Goal: Task Accomplishment & Management: Manage account settings

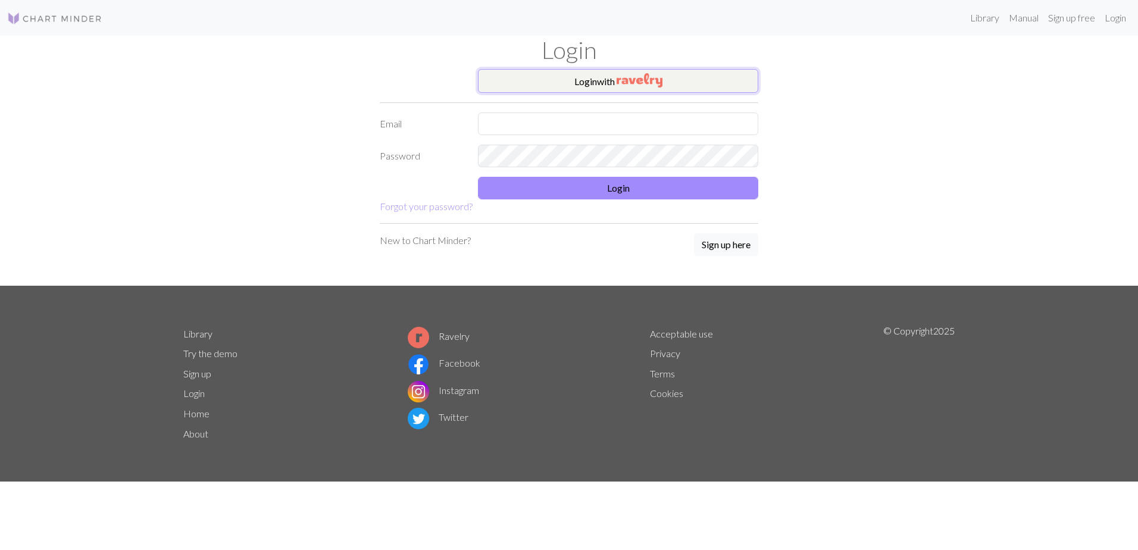
click at [559, 85] on button "Login with" at bounding box center [618, 81] width 280 height 24
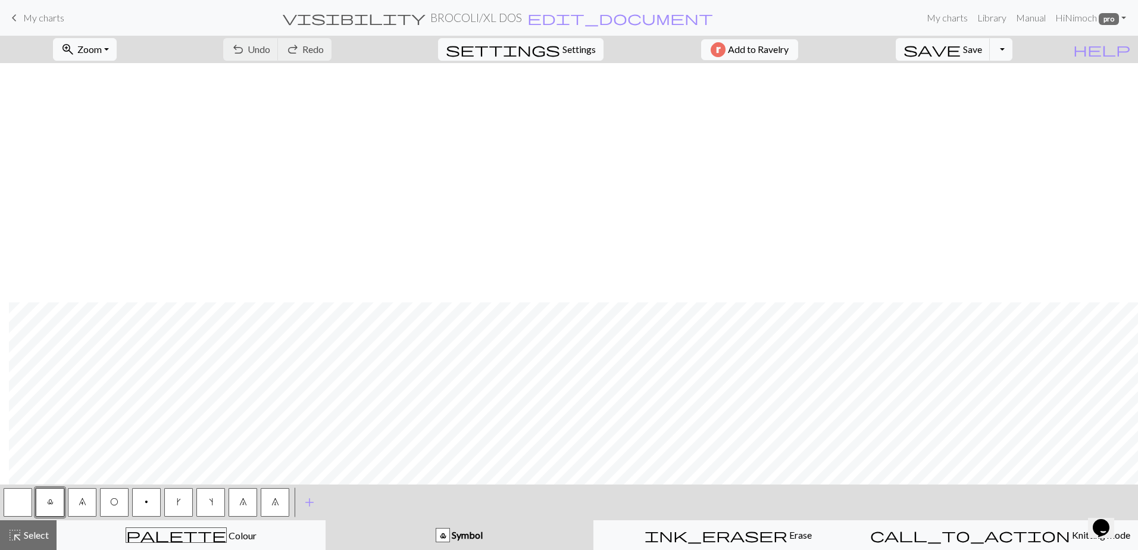
scroll to position [570, 980]
click at [1012, 47] on button "Toggle Dropdown" at bounding box center [1001, 49] width 23 height 23
click at [985, 73] on button "file_copy Save a copy" at bounding box center [913, 75] width 196 height 19
click at [23, 533] on span "Select" at bounding box center [35, 534] width 27 height 11
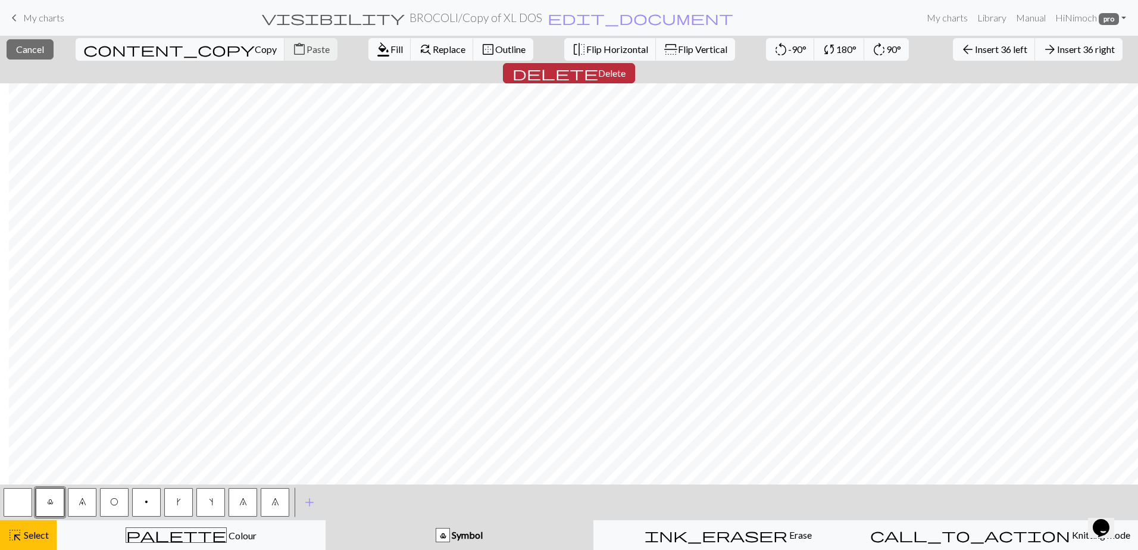
click at [598, 65] on span "delete" at bounding box center [555, 73] width 86 height 17
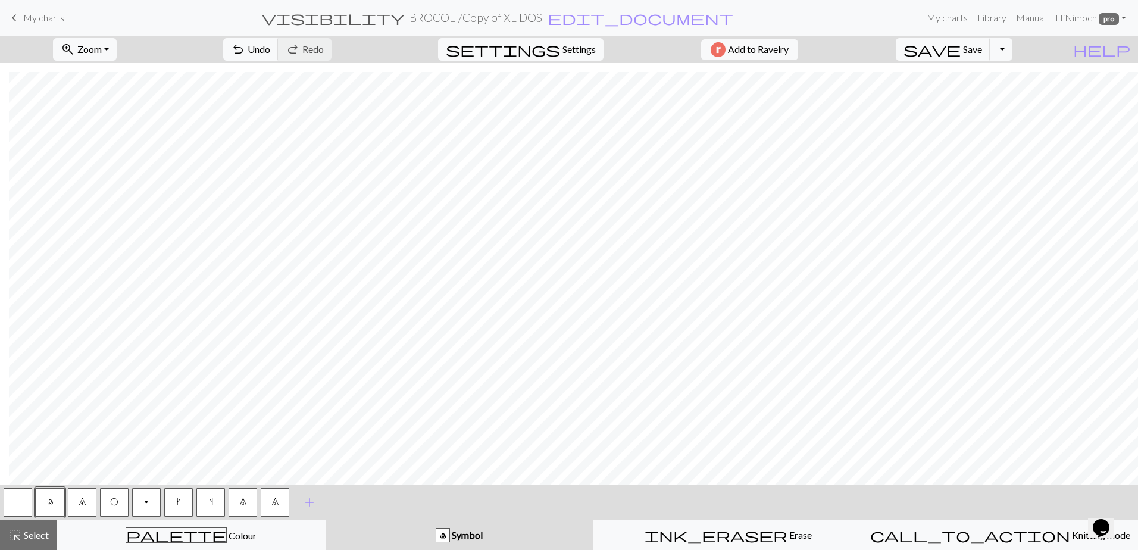
scroll to position [570, 408]
click at [26, 536] on span "Select" at bounding box center [35, 534] width 27 height 11
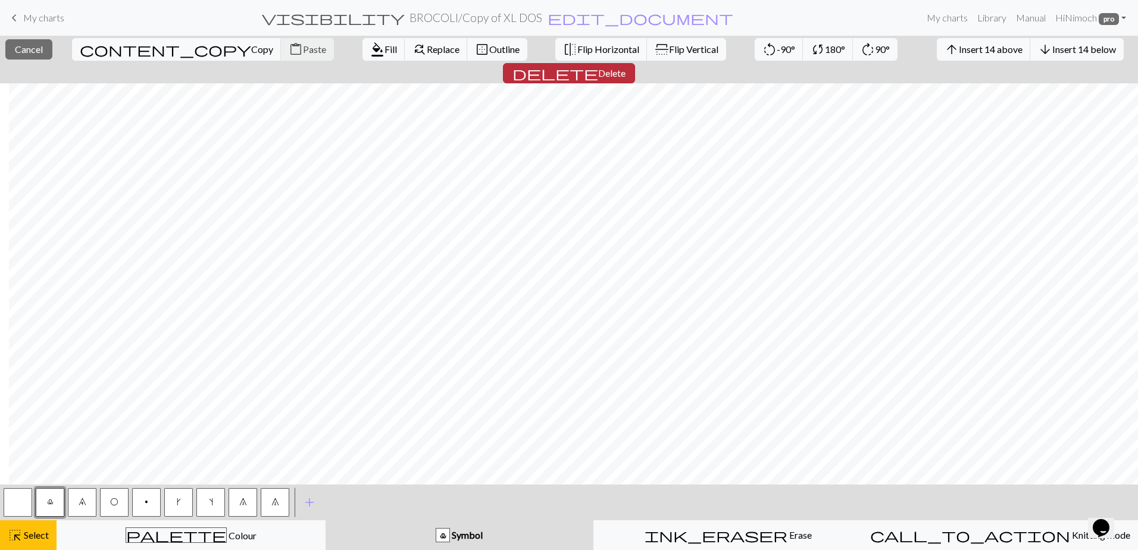
click at [625, 67] on span "Delete" at bounding box center [611, 72] width 27 height 11
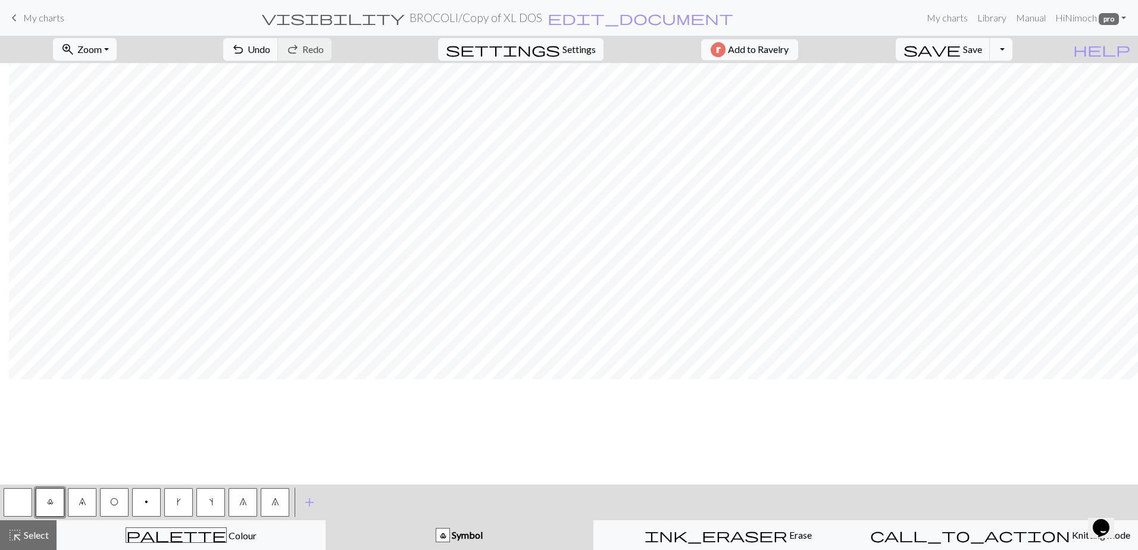
scroll to position [0, 408]
click at [38, 536] on span "Select" at bounding box center [35, 534] width 27 height 11
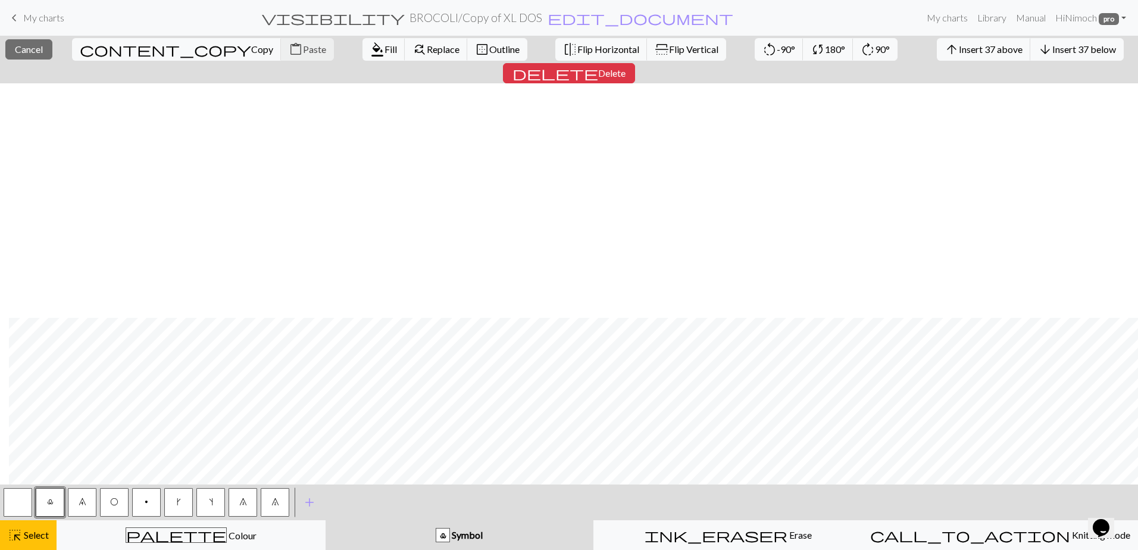
scroll to position [357, 408]
click at [635, 63] on button "delete Delete" at bounding box center [569, 73] width 132 height 20
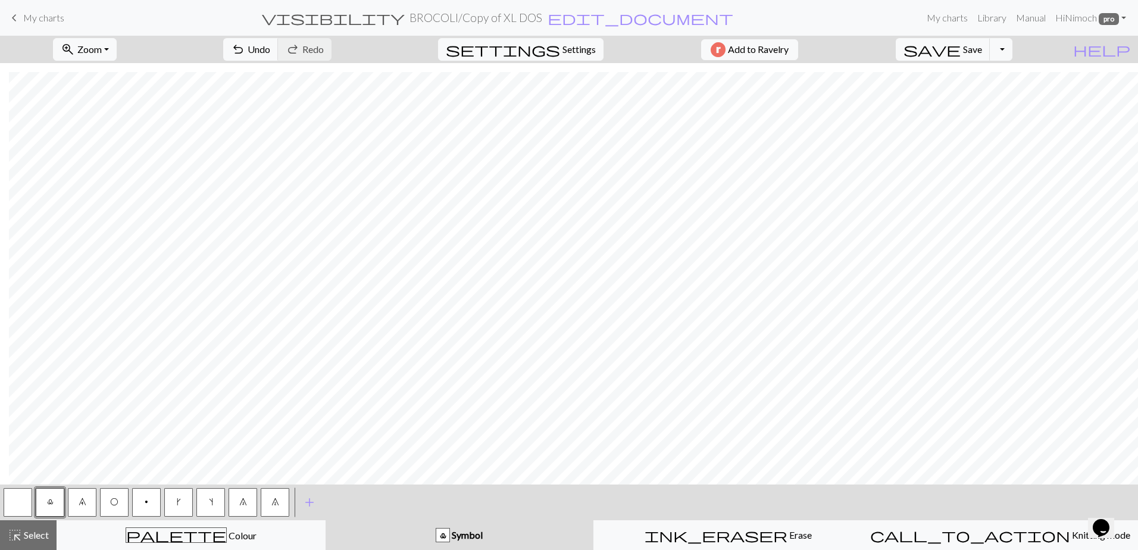
scroll to position [9, 408]
click at [34, 531] on span "Select" at bounding box center [35, 534] width 27 height 11
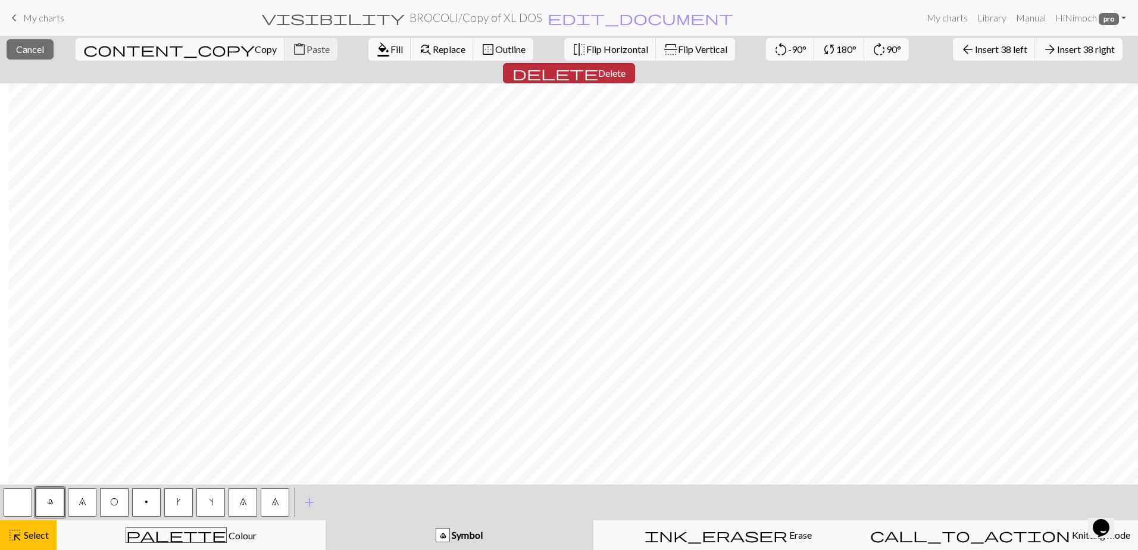
click at [625, 67] on span "Delete" at bounding box center [611, 72] width 27 height 11
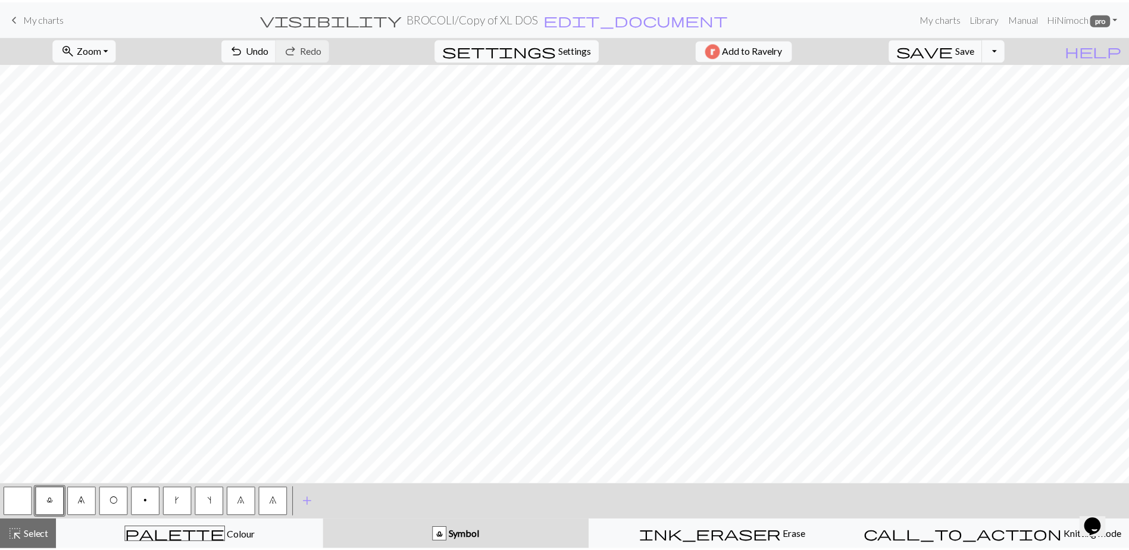
scroll to position [0, 0]
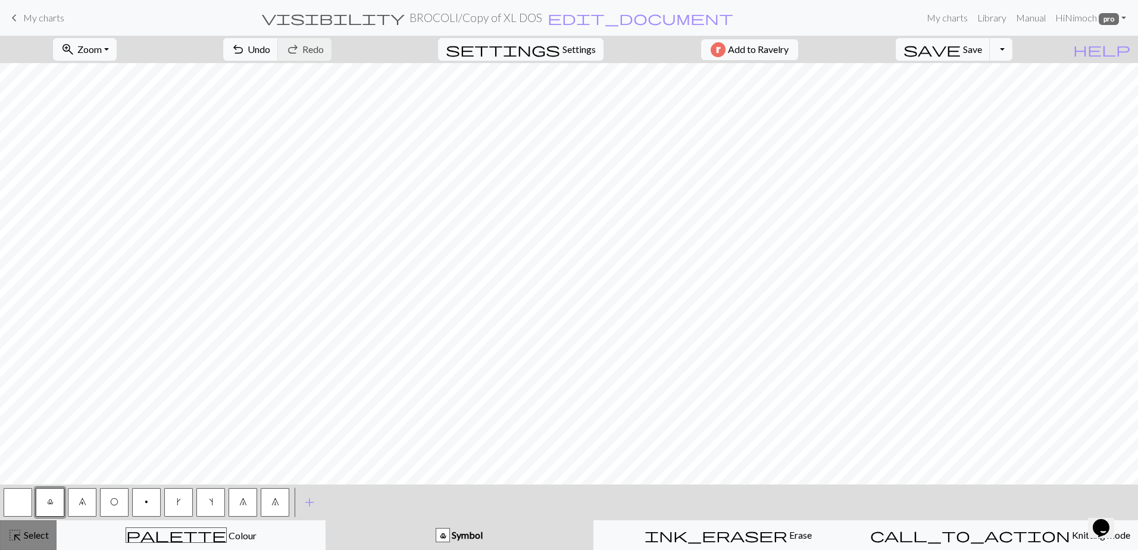
click at [27, 527] on button "highlight_alt Select Select" at bounding box center [28, 535] width 57 height 30
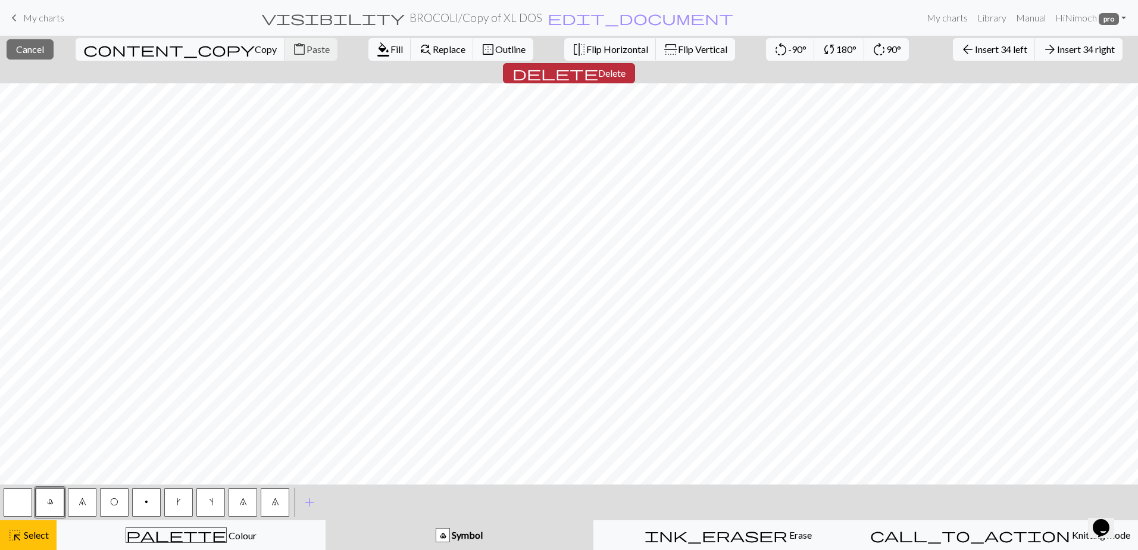
click at [635, 63] on button "delete Delete" at bounding box center [569, 73] width 132 height 20
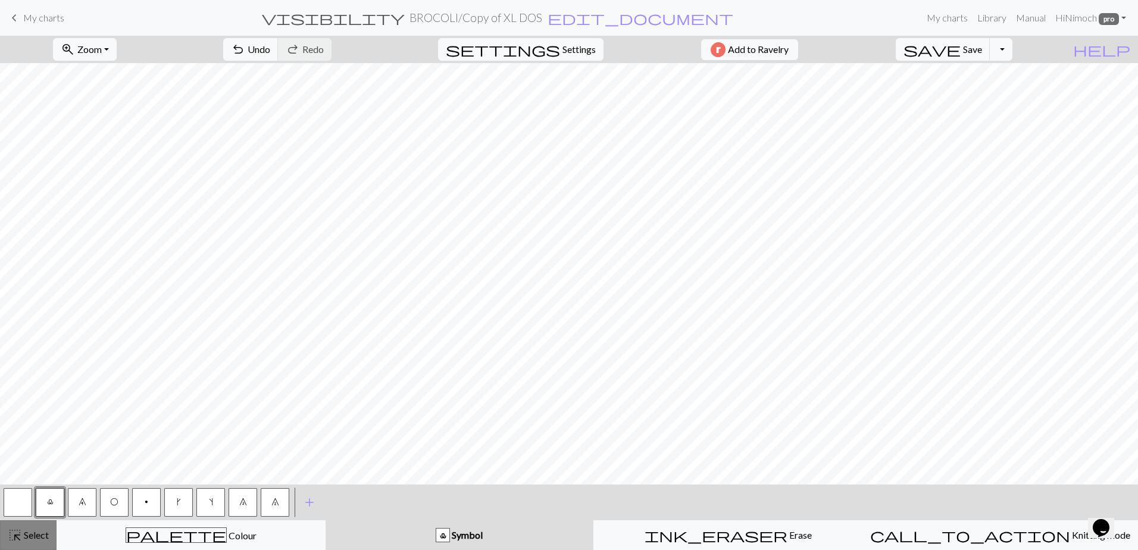
click at [14, 545] on button "highlight_alt Select Select" at bounding box center [28, 535] width 57 height 30
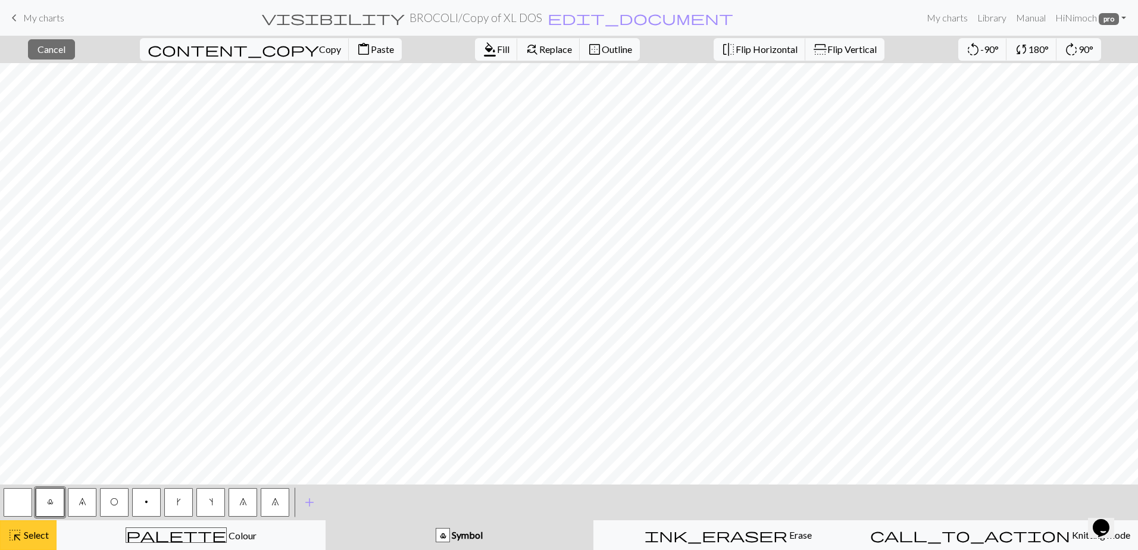
click at [39, 543] on button "highlight_alt Select Select" at bounding box center [28, 535] width 57 height 30
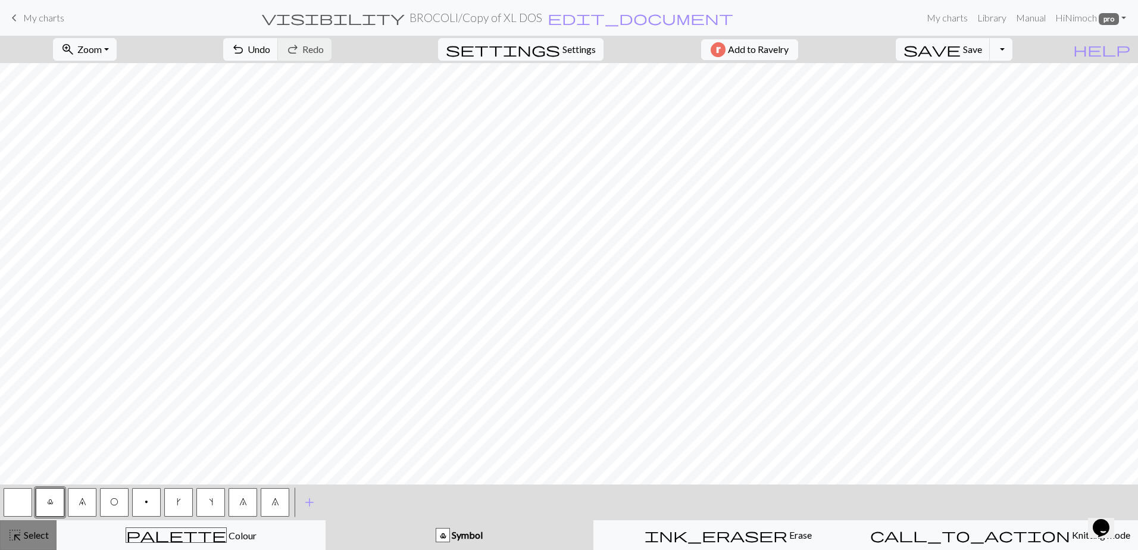
drag, startPoint x: 37, startPoint y: 529, endPoint x: 91, endPoint y: 493, distance: 64.7
click at [38, 529] on span "Select" at bounding box center [35, 534] width 27 height 11
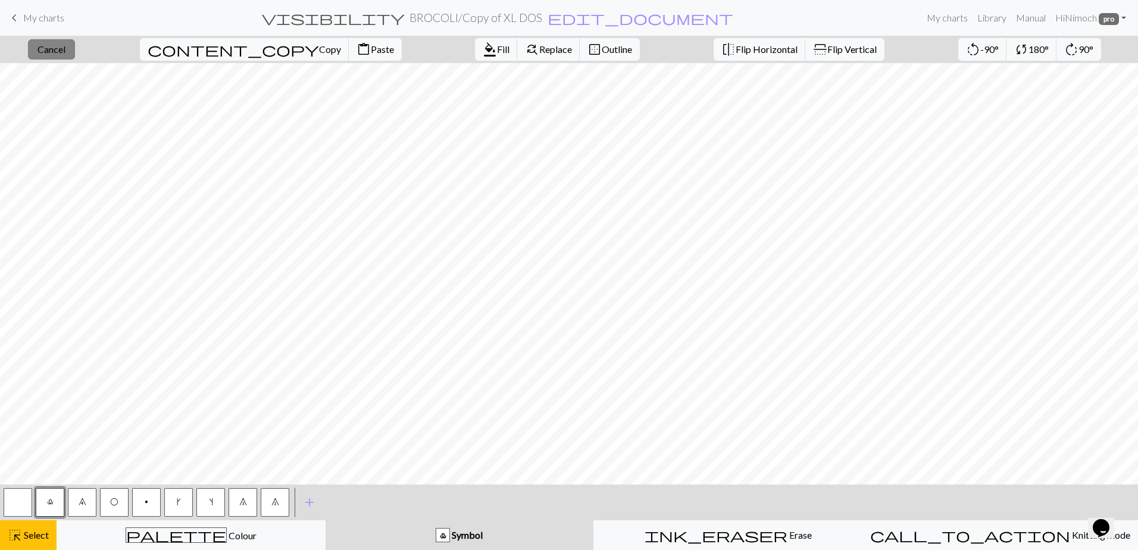
click at [65, 46] on span "Cancel" at bounding box center [51, 48] width 28 height 11
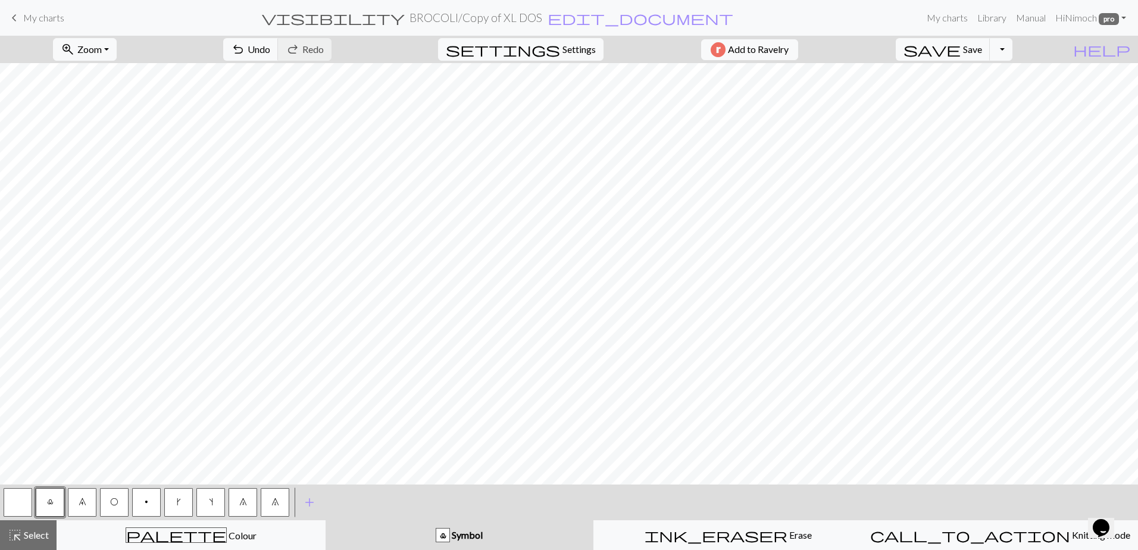
click at [504, 15] on h2 "BROCOLI / Copy of XL DOS" at bounding box center [475, 18] width 133 height 14
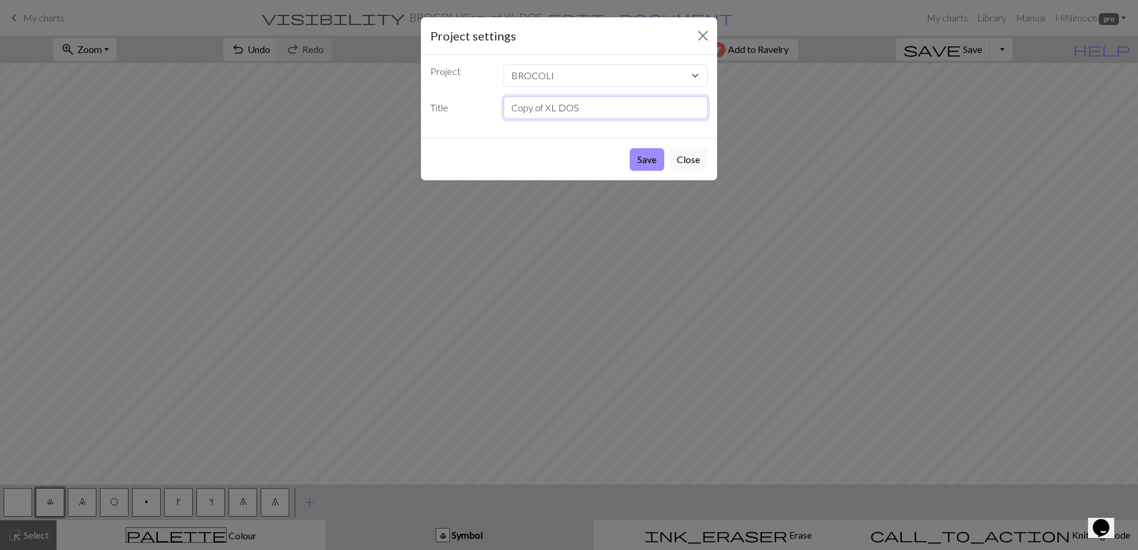
click at [555, 110] on input "Copy of XL DOS" at bounding box center [605, 107] width 205 height 23
click at [555, 109] on input "Copy of XL DOS" at bounding box center [605, 107] width 205 height 23
click at [565, 101] on input "Copy of XL DOS" at bounding box center [605, 107] width 205 height 23
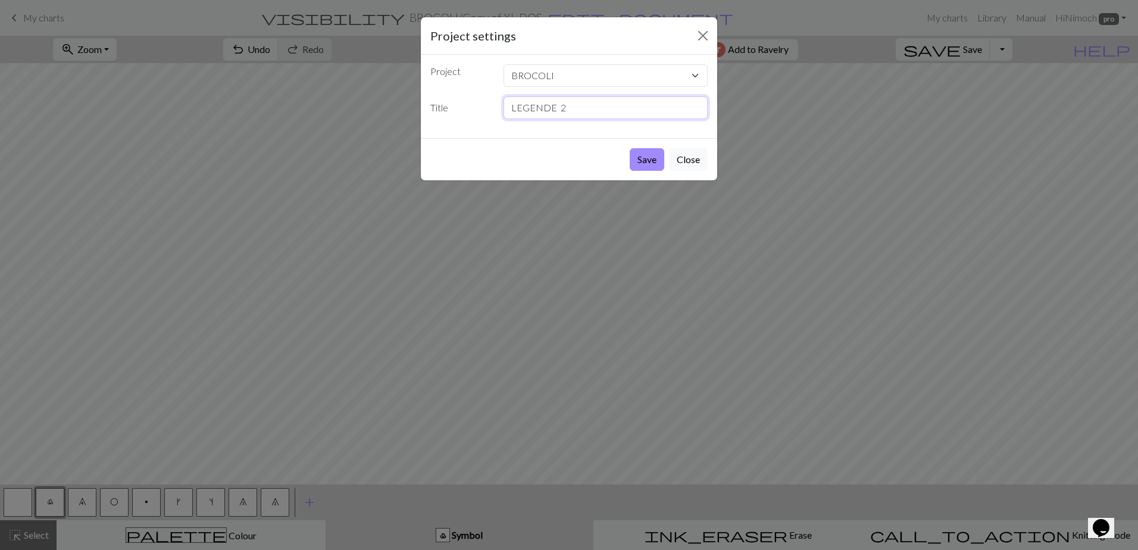
type input "LEGENDE 2"
click at [630, 148] on button "Save" at bounding box center [647, 159] width 35 height 23
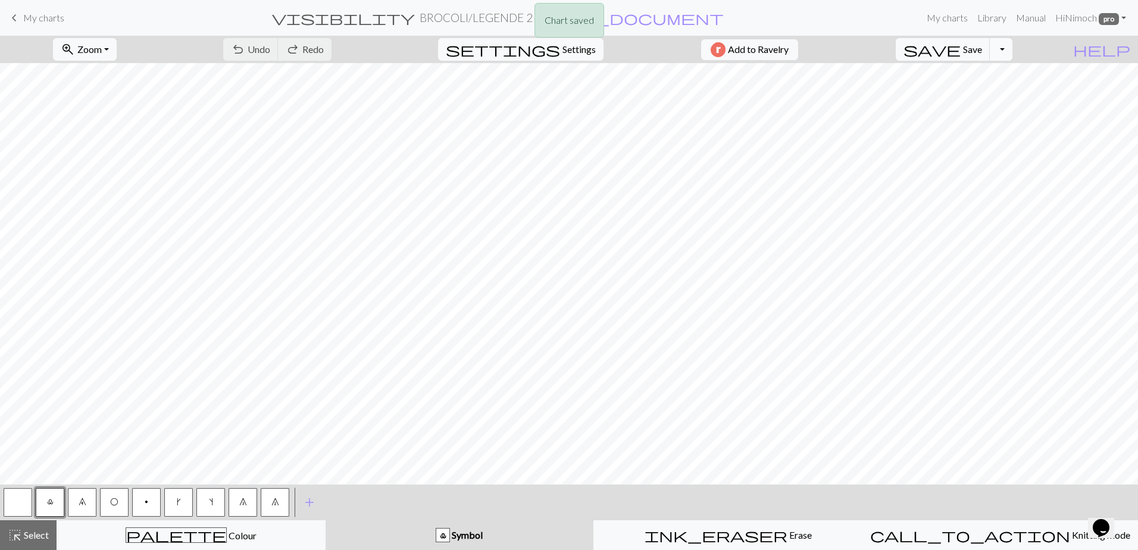
click at [1012, 53] on button "Toggle Dropdown" at bounding box center [1001, 49] width 23 height 23
click at [991, 95] on button "save_alt Download" at bounding box center [913, 94] width 196 height 19
click at [525, 36] on button "Download" at bounding box center [540, 38] width 58 height 23
click at [40, 18] on span "My charts" at bounding box center [43, 17] width 41 height 11
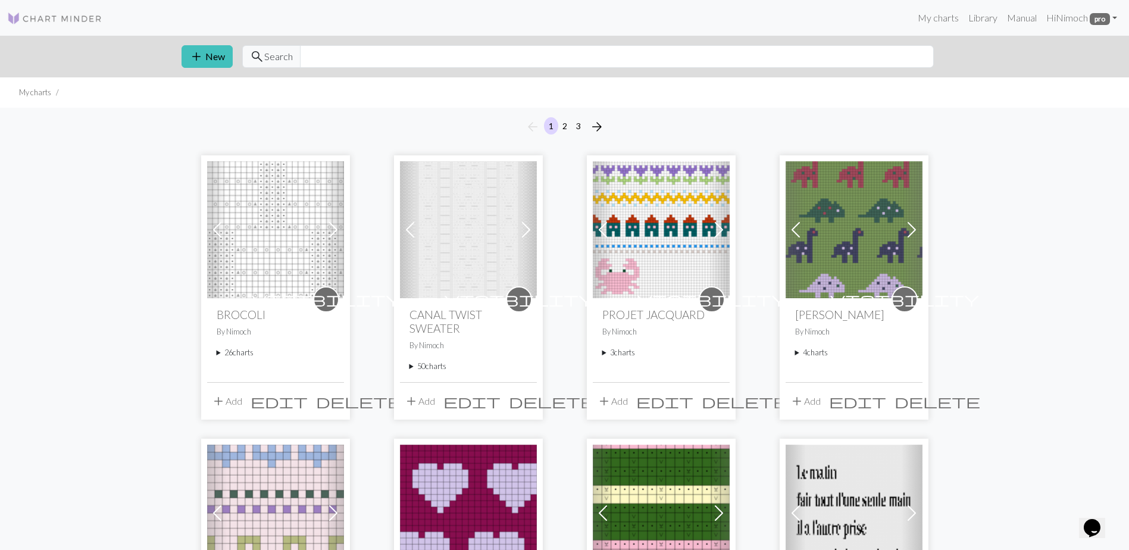
click at [221, 353] on summary "26 charts" at bounding box center [276, 352] width 118 height 11
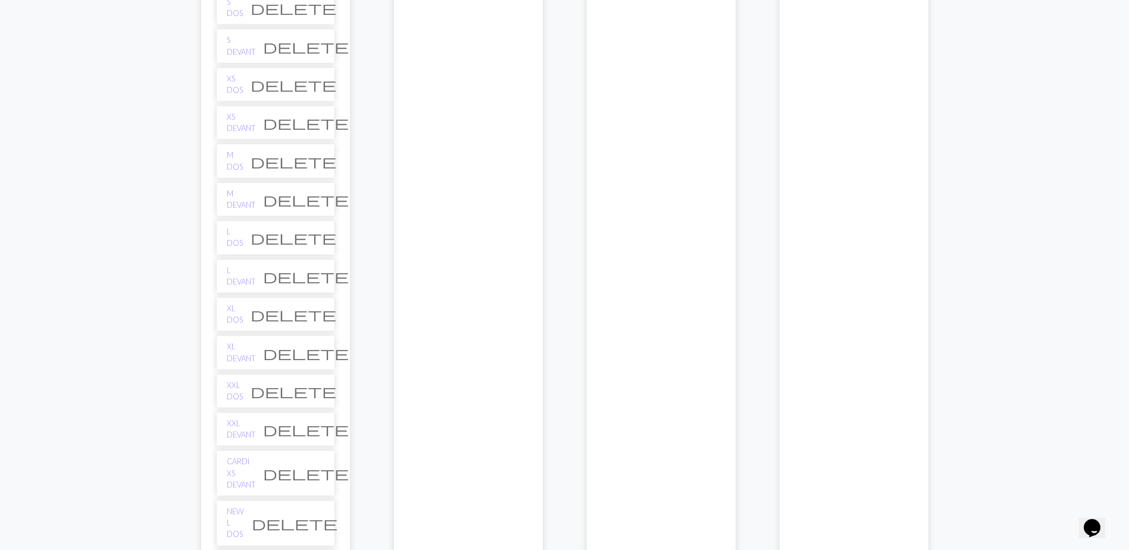
scroll to position [536, 0]
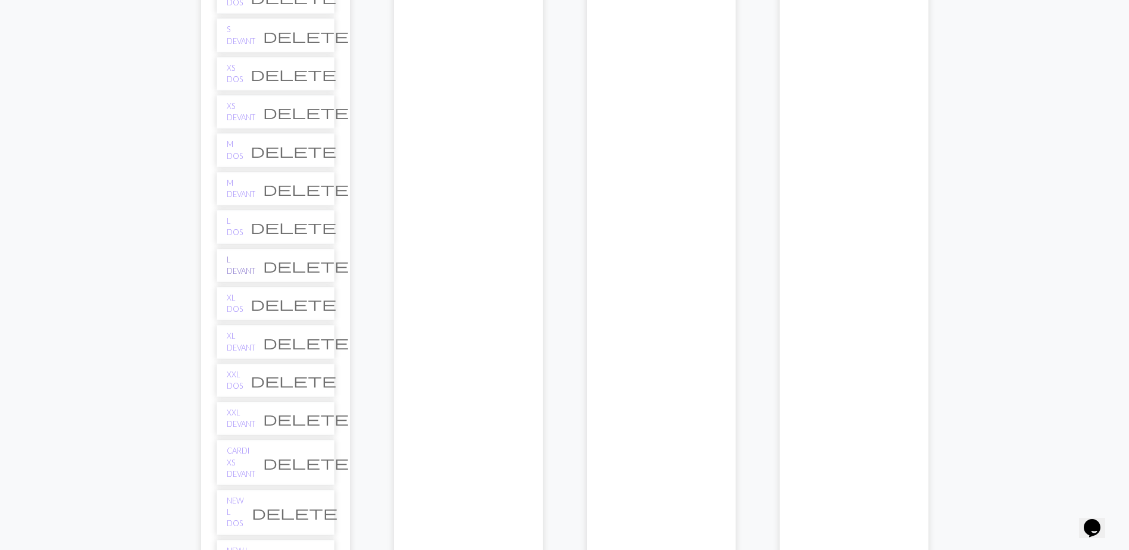
click at [234, 261] on link "L DEVANT" at bounding box center [241, 265] width 29 height 23
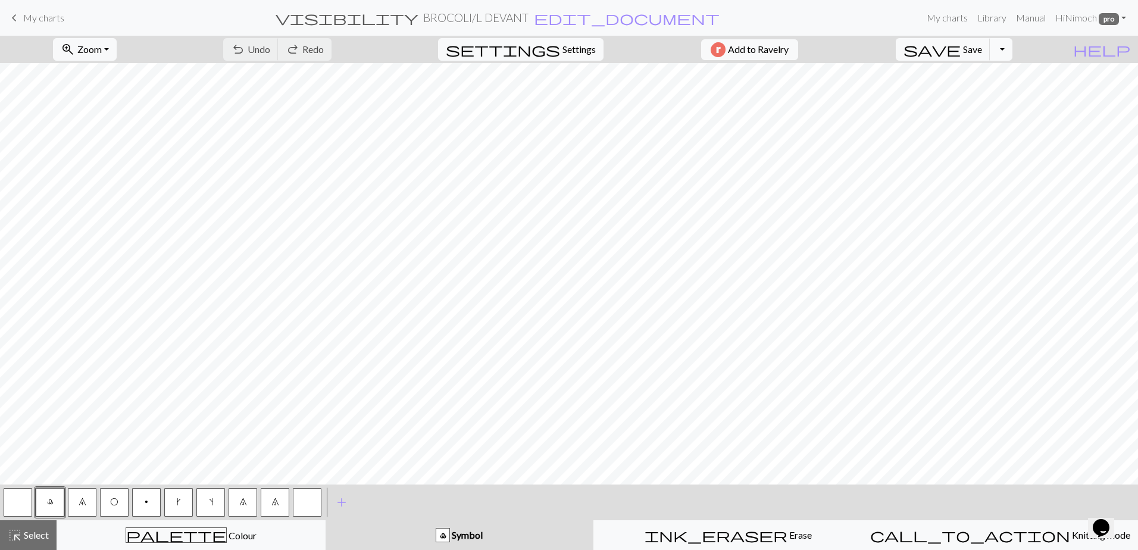
click at [1012, 50] on button "Toggle Dropdown" at bounding box center [1001, 49] width 23 height 23
click at [972, 73] on button "file_copy Save a copy" at bounding box center [913, 75] width 196 height 19
click at [27, 525] on button "highlight_alt Select Select" at bounding box center [28, 535] width 57 height 30
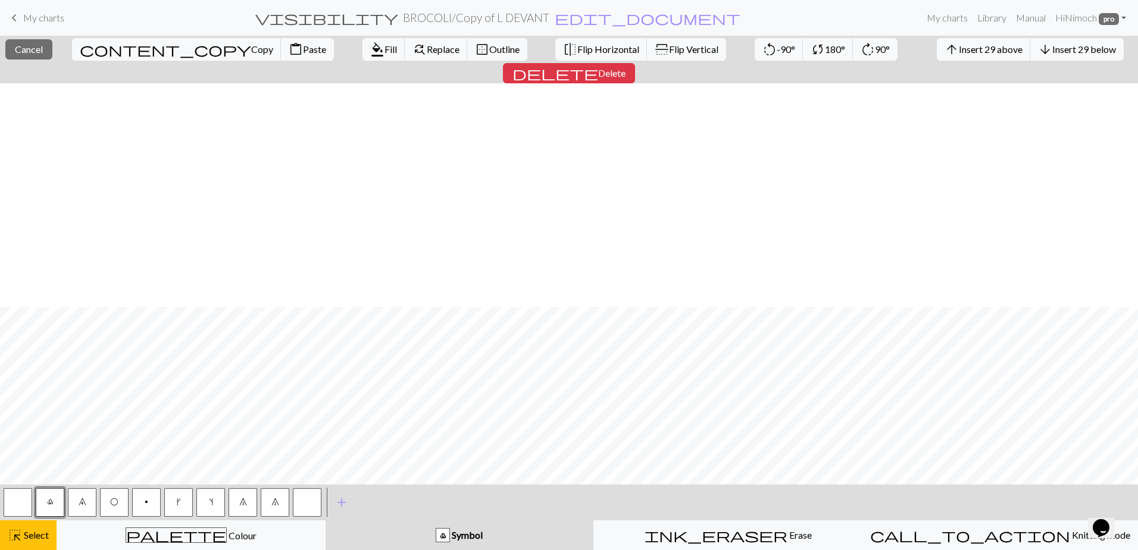
scroll to position [238, 0]
click at [598, 65] on span "delete" at bounding box center [555, 73] width 86 height 17
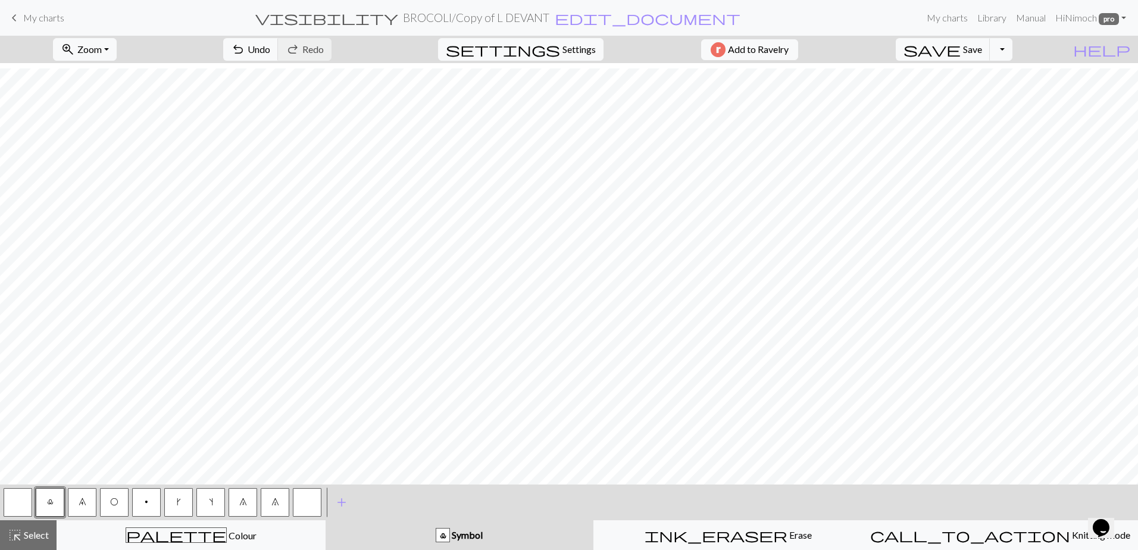
scroll to position [0, 0]
drag, startPoint x: 25, startPoint y: 529, endPoint x: 21, endPoint y: 523, distance: 7.8
click at [25, 530] on span "Select" at bounding box center [35, 534] width 27 height 11
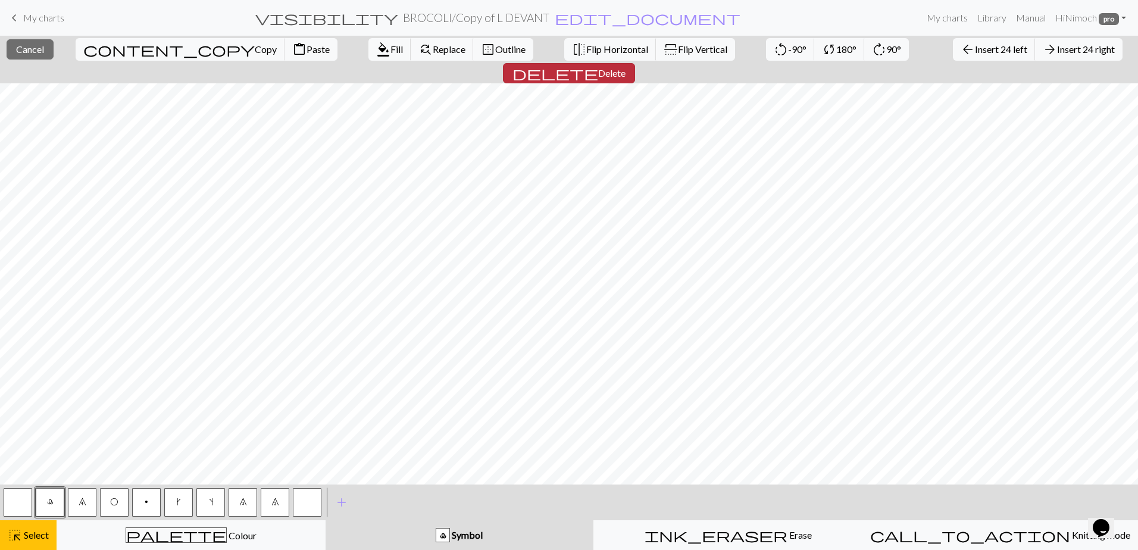
click at [625, 67] on span "Delete" at bounding box center [611, 72] width 27 height 11
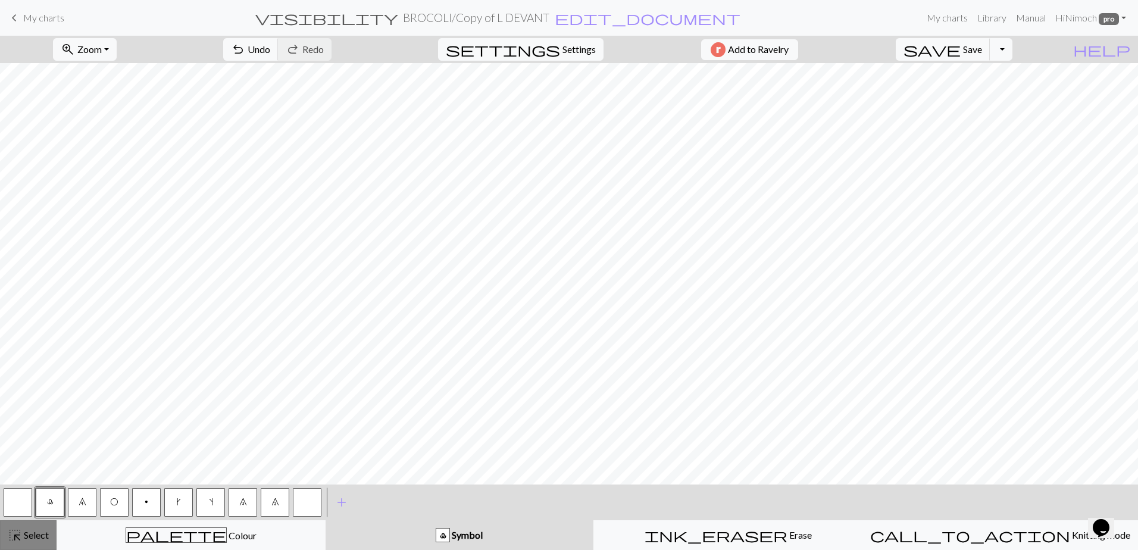
click at [40, 536] on span "Select" at bounding box center [35, 534] width 27 height 11
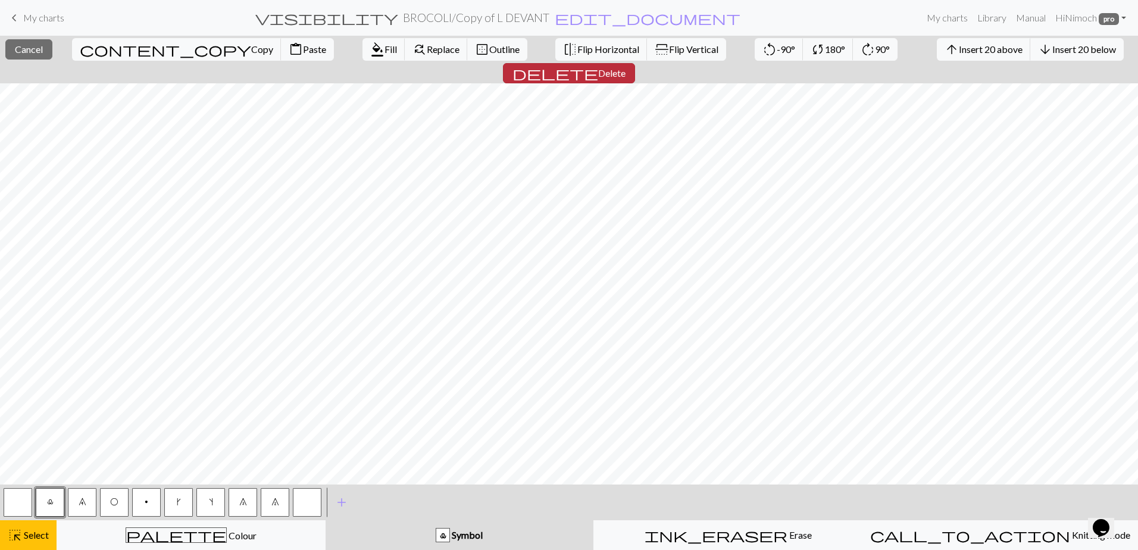
click at [635, 63] on button "delete Delete" at bounding box center [569, 73] width 132 height 20
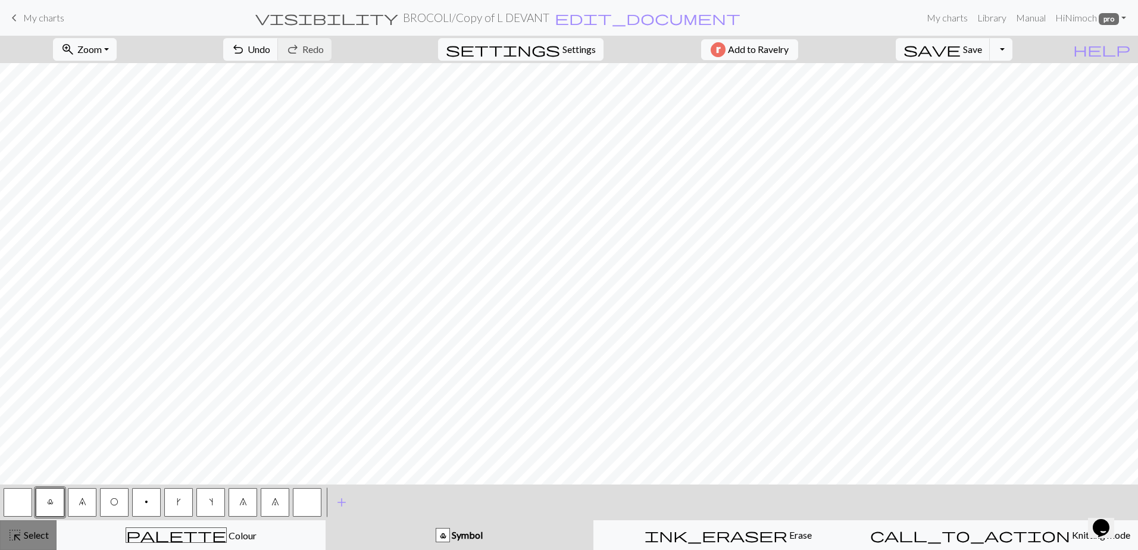
click at [18, 533] on span "highlight_alt" at bounding box center [15, 535] width 14 height 17
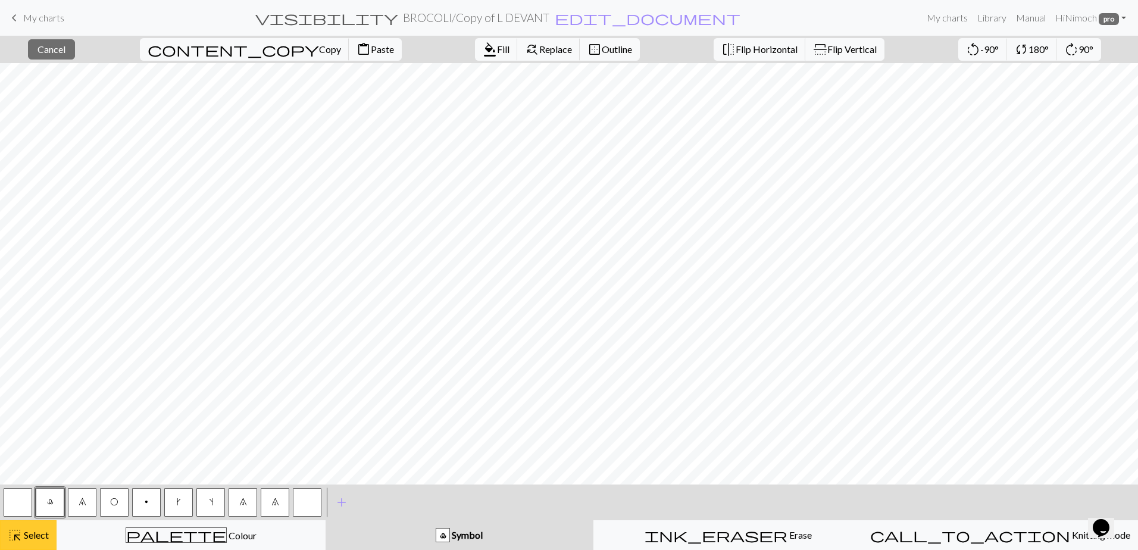
click at [35, 530] on span "Select" at bounding box center [35, 534] width 27 height 11
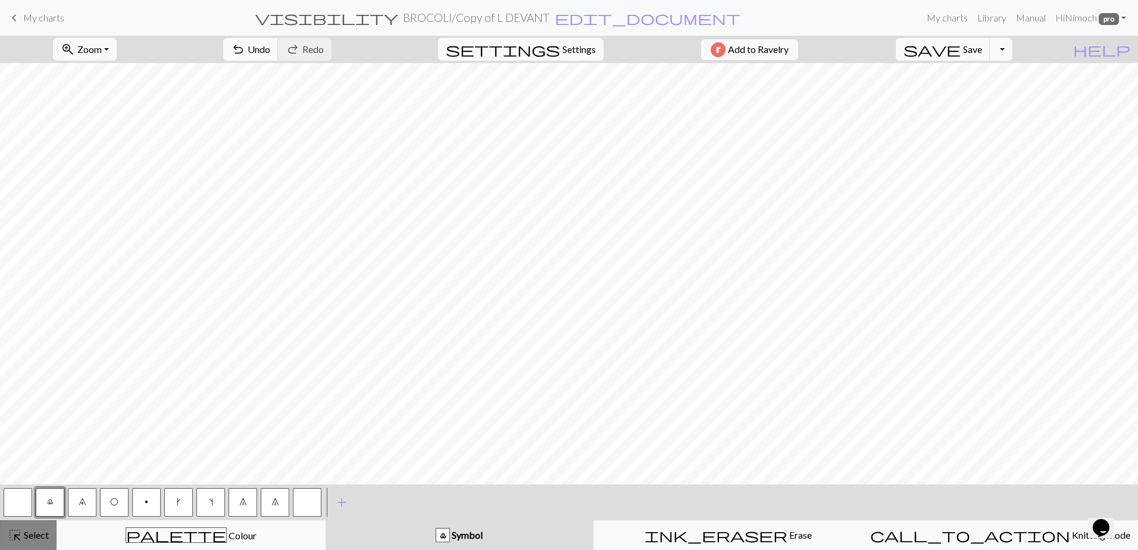
click at [37, 530] on span "Select" at bounding box center [35, 534] width 27 height 11
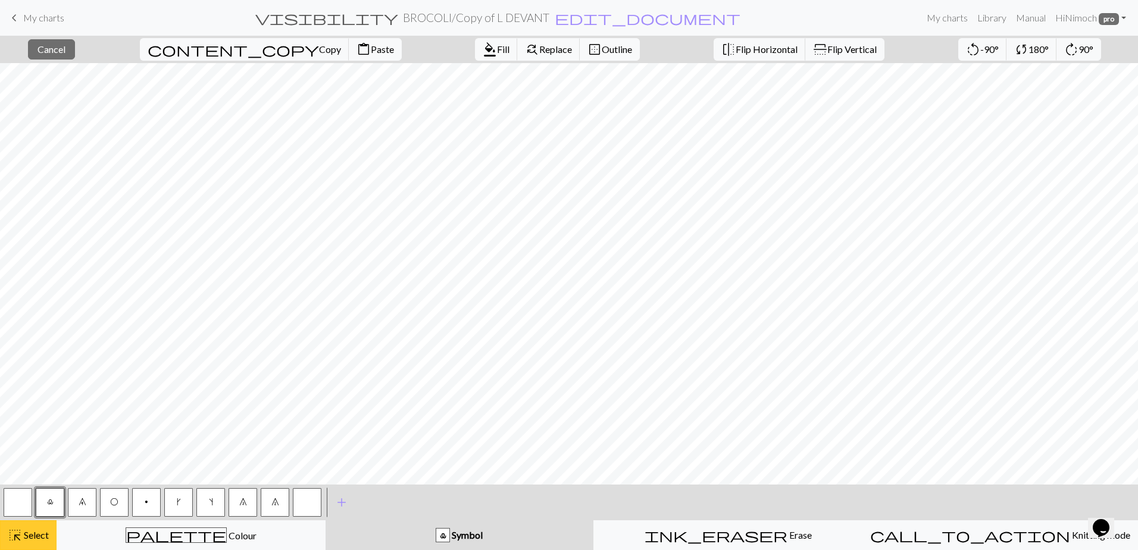
click at [18, 536] on span "highlight_alt" at bounding box center [15, 535] width 14 height 17
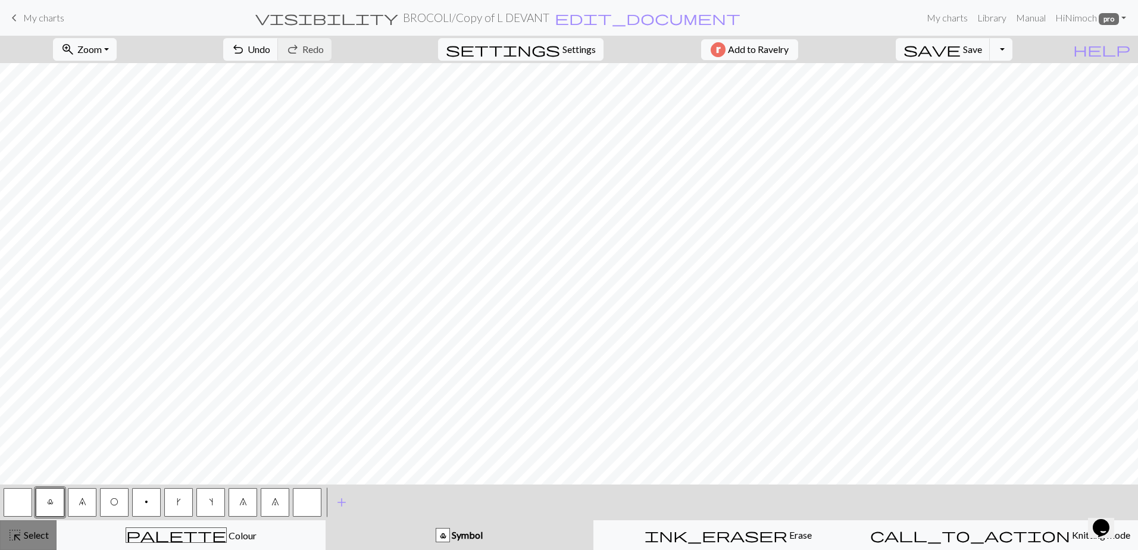
click at [27, 545] on button "highlight_alt Select Select" at bounding box center [28, 535] width 57 height 30
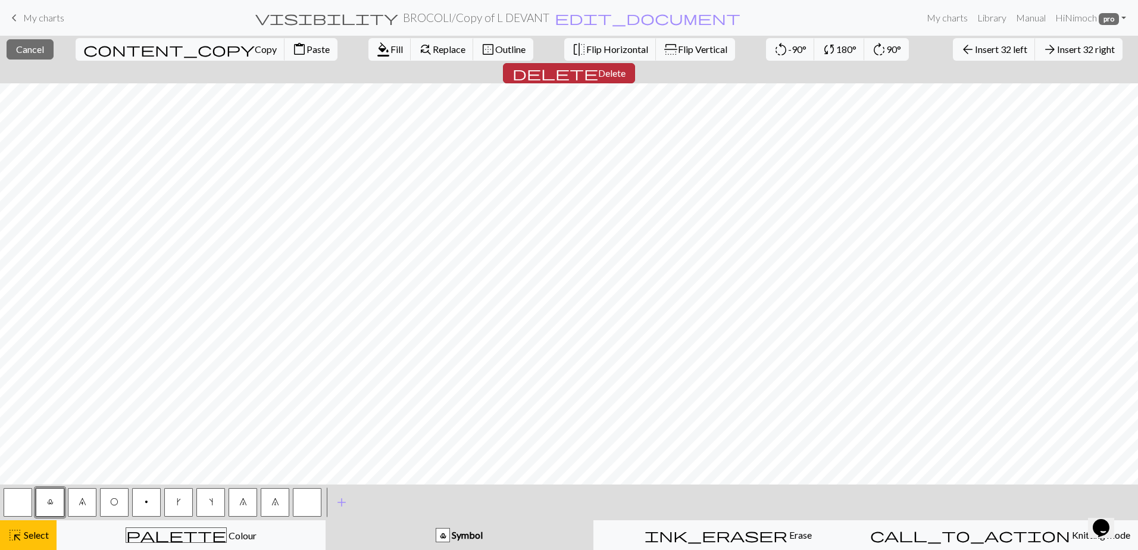
click at [625, 67] on span "Delete" at bounding box center [611, 72] width 27 height 11
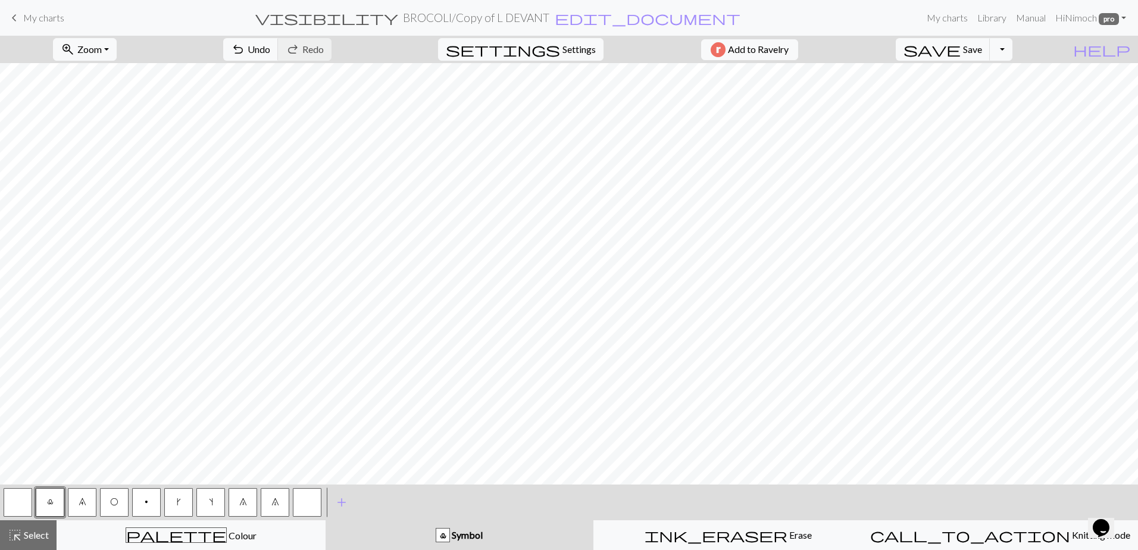
click at [526, 4] on nav "keyboard_arrow_left My charts visibility BROCOLI / Copy of L DEVANT edit_docume…" at bounding box center [569, 18] width 1138 height 36
click at [528, 21] on h2 "BROCOLI / Copy of L DEVANT" at bounding box center [476, 18] width 146 height 14
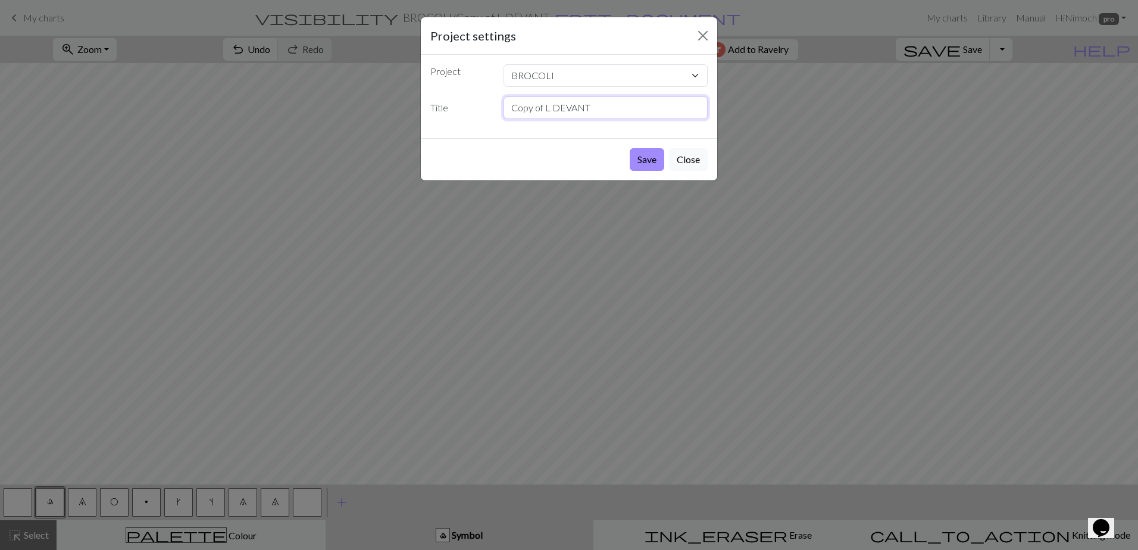
click at [536, 99] on input "Copy of L DEVANT" at bounding box center [605, 107] width 205 height 23
type input "LEGENDE 3"
click at [630, 148] on button "Save" at bounding box center [647, 159] width 35 height 23
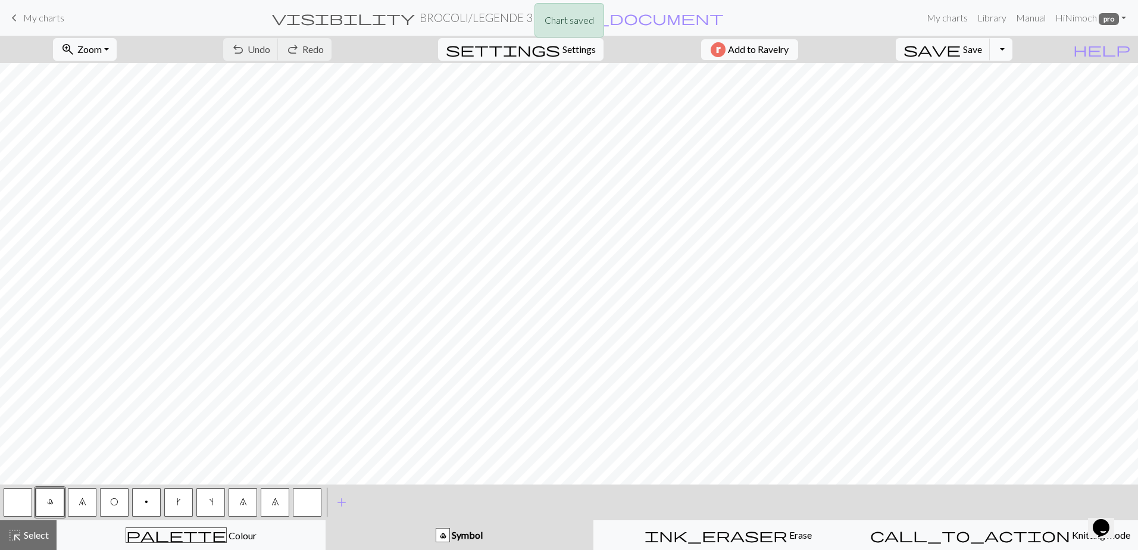
drag, startPoint x: 1032, startPoint y: 47, endPoint x: 1030, endPoint y: 59, distance: 12.1
click at [1012, 54] on button "Toggle Dropdown" at bounding box center [1001, 49] width 23 height 23
click at [968, 100] on button "save_alt Download" at bounding box center [913, 94] width 196 height 19
click at [522, 34] on button "Download" at bounding box center [540, 38] width 58 height 23
